Goal: Find specific page/section: Find specific page/section

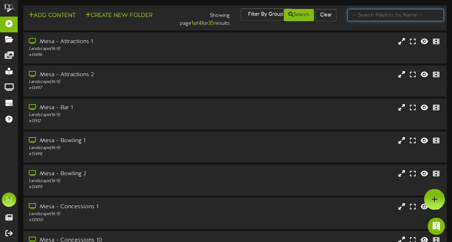
click at [384, 16] on input "text" at bounding box center [395, 15] width 96 height 12
type input "theater"
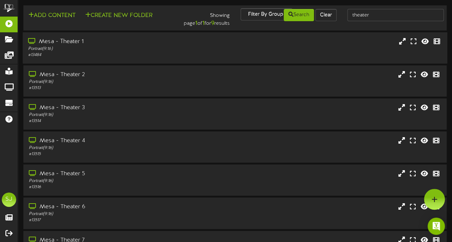
click at [183, 41] on div "Mesa - Theater 1" at bounding box center [111, 42] width 166 height 8
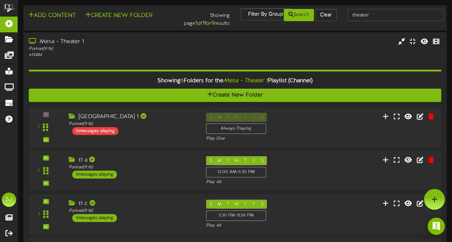
drag, startPoint x: 168, startPoint y: 15, endPoint x: 230, endPoint y: 26, distance: 62.8
click at [230, 26] on div "Showing page 1 of 1 for 9 results" at bounding box center [200, 17] width 72 height 19
click at [388, 13] on input "theater" at bounding box center [395, 15] width 96 height 12
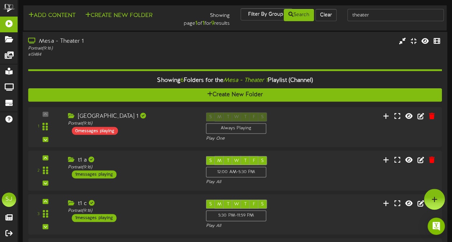
click at [134, 49] on div "Portrait ( 9:16 )" at bounding box center [111, 48] width 166 height 6
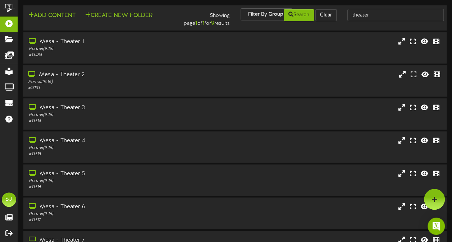
click at [113, 81] on div "Portrait ( 9:16 )" at bounding box center [111, 82] width 166 height 6
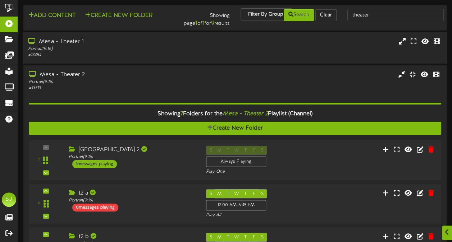
scroll to position [32, 0]
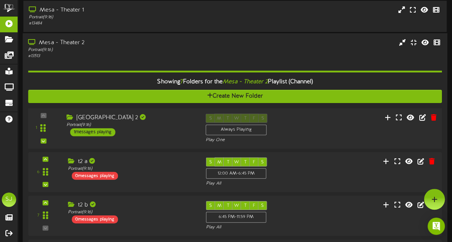
click at [286, 127] on div "S M T W T F S Always Playing Play One" at bounding box center [252, 128] width 104 height 29
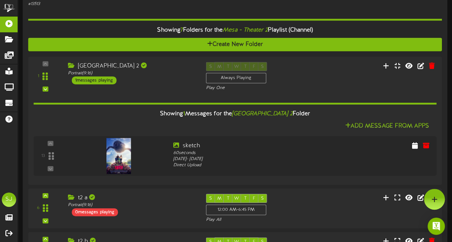
scroll to position [30, 0]
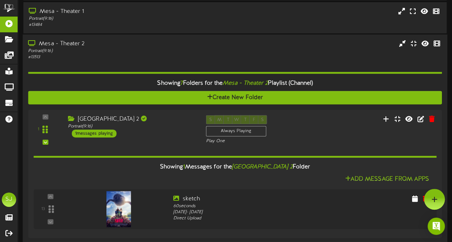
click at [170, 129] on div "[GEOGRAPHIC_DATA] 2 Portrait ( 9:16 ) 1 messages playing" at bounding box center [132, 126] width 138 height 22
